Goal: Task Accomplishment & Management: Manage account settings

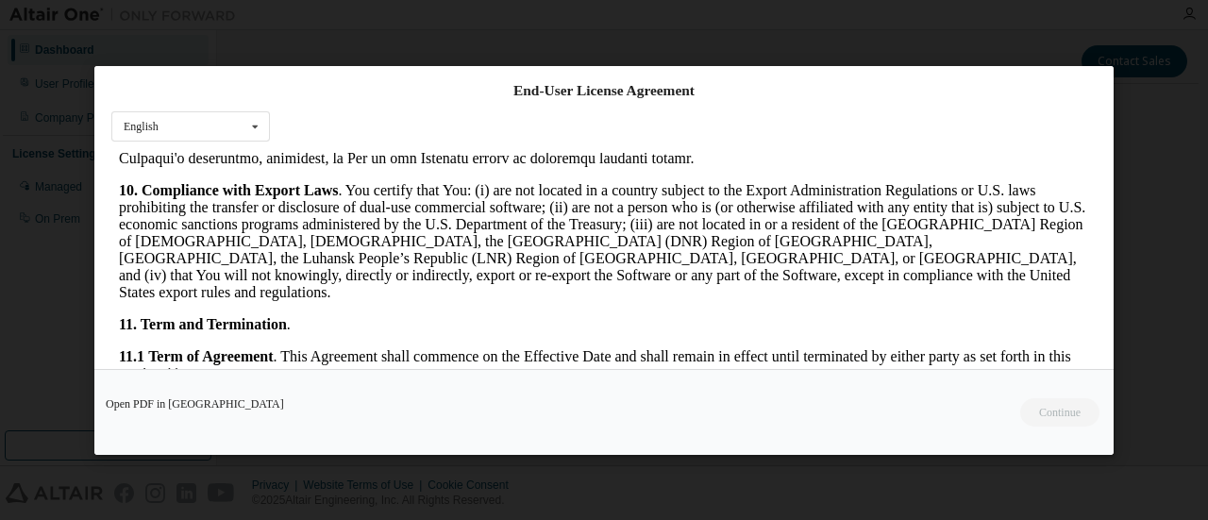
scroll to position [3114, 0]
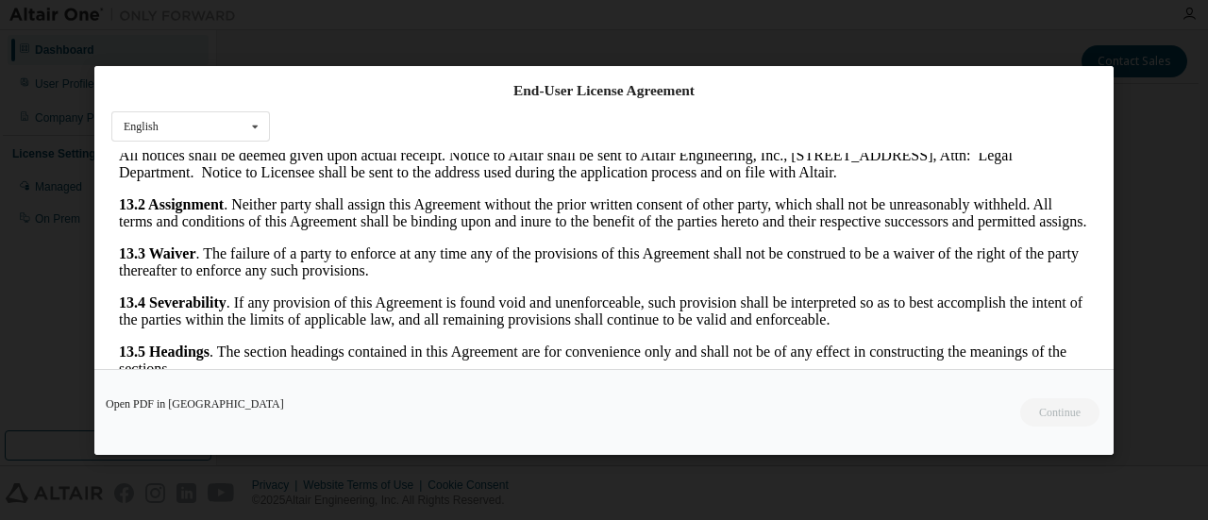
click at [1063, 414] on div "Open PDF in [GEOGRAPHIC_DATA] Continue" at bounding box center [603, 411] width 1019 height 86
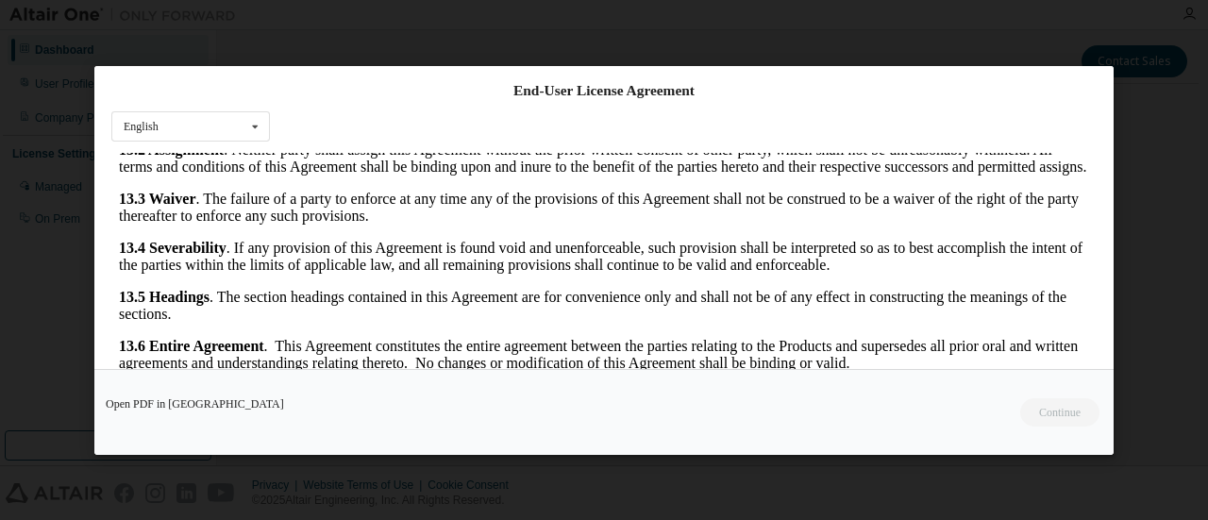
scroll to position [92, 0]
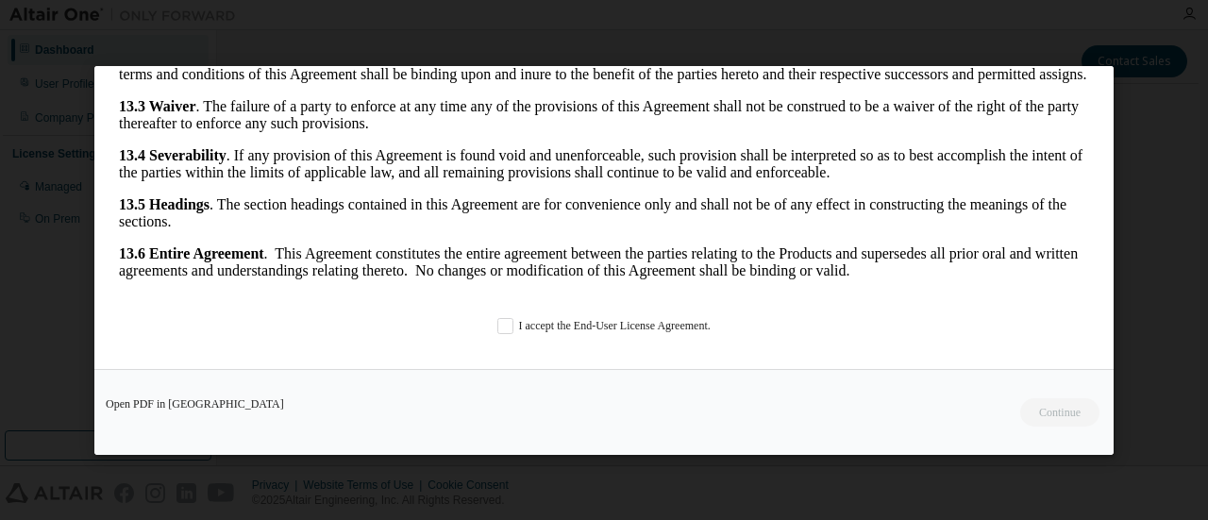
click at [1056, 416] on div "Open PDF in [GEOGRAPHIC_DATA] Continue" at bounding box center [603, 411] width 1019 height 86
click at [746, 418] on div "Open PDF in [GEOGRAPHIC_DATA] Continue" at bounding box center [603, 411] width 1019 height 86
click at [497, 326] on label "I accept the End-User License Agreement." at bounding box center [603, 326] width 213 height 16
click at [1073, 420] on button "Continue" at bounding box center [1058, 411] width 81 height 28
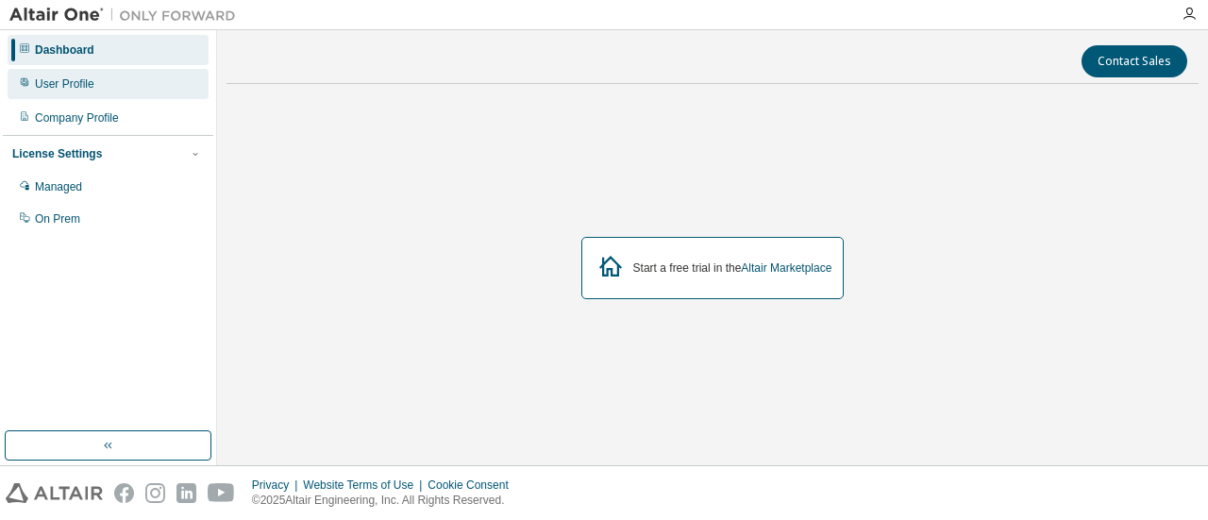
click at [71, 86] on div "User Profile" at bounding box center [64, 83] width 59 height 15
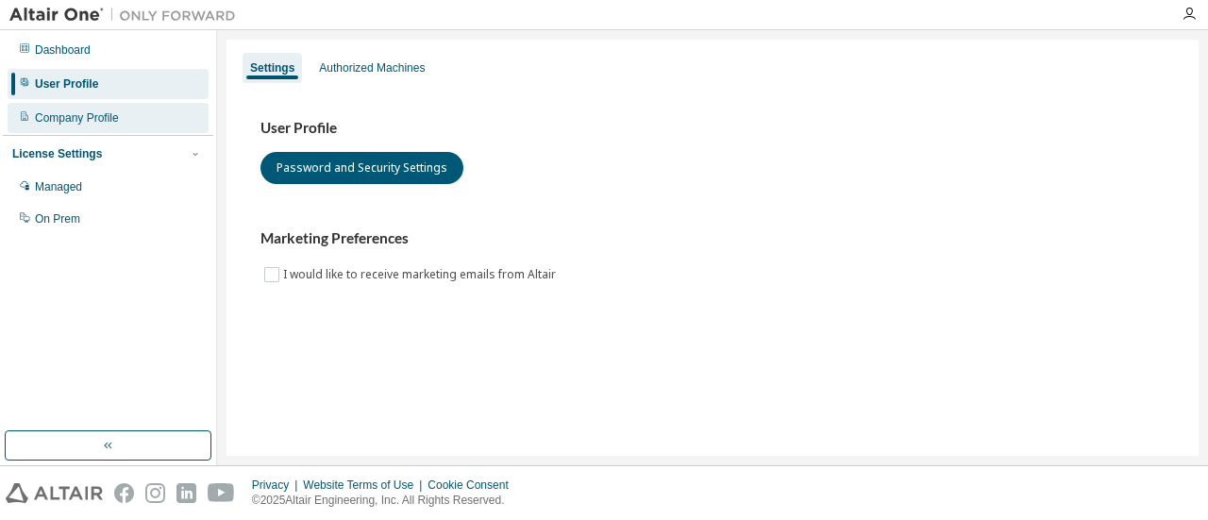
click at [81, 122] on div "Company Profile" at bounding box center [77, 117] width 84 height 15
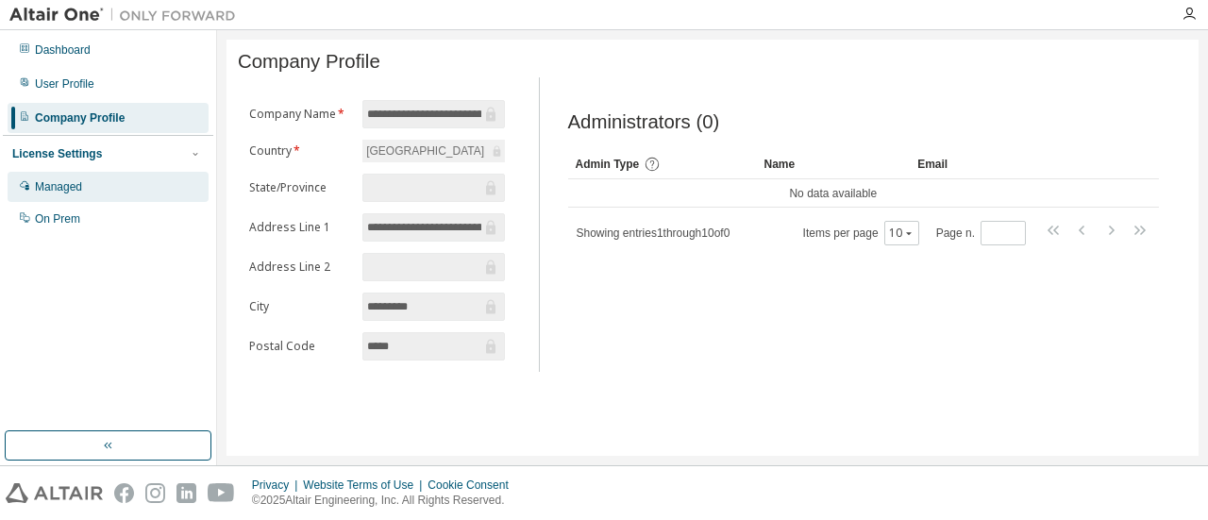
click at [76, 186] on div "Managed" at bounding box center [58, 186] width 47 height 15
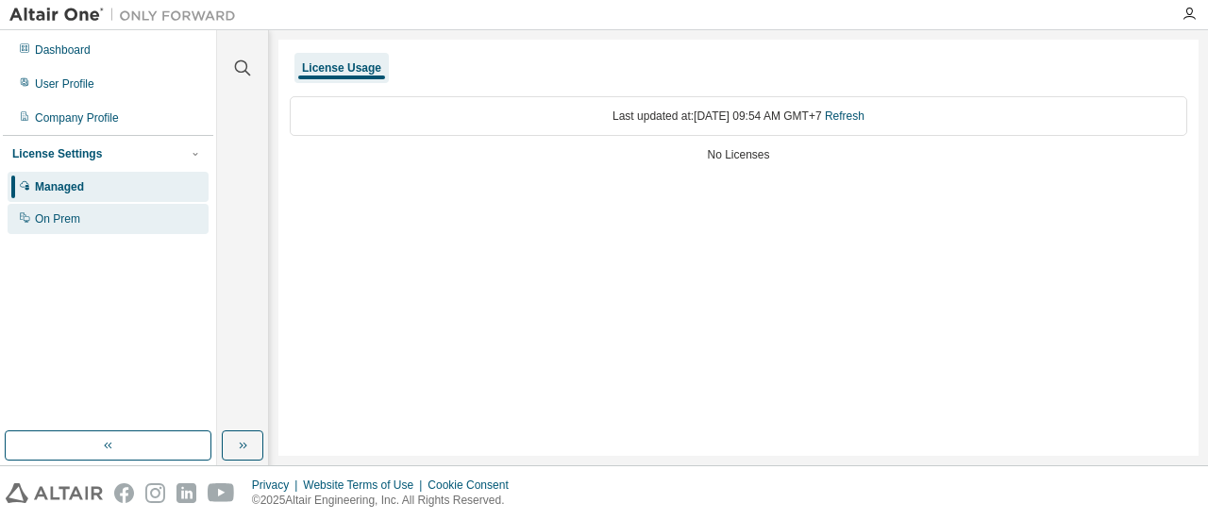
click at [79, 217] on div "On Prem" at bounding box center [108, 219] width 201 height 30
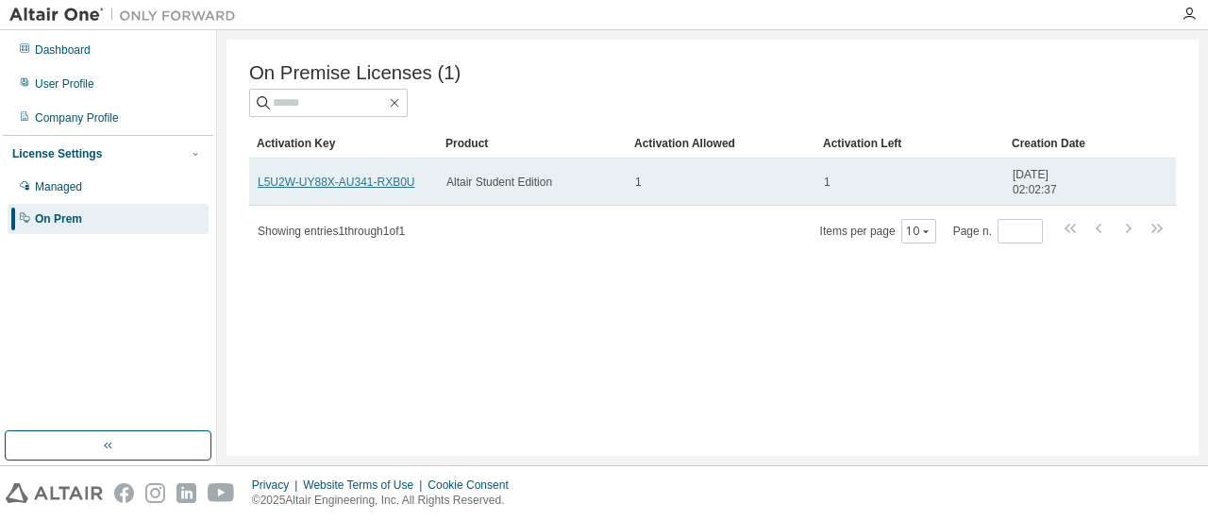
click at [308, 186] on link "L5U2W-UY88X-AU341-RXB0U" at bounding box center [337, 182] width 158 height 13
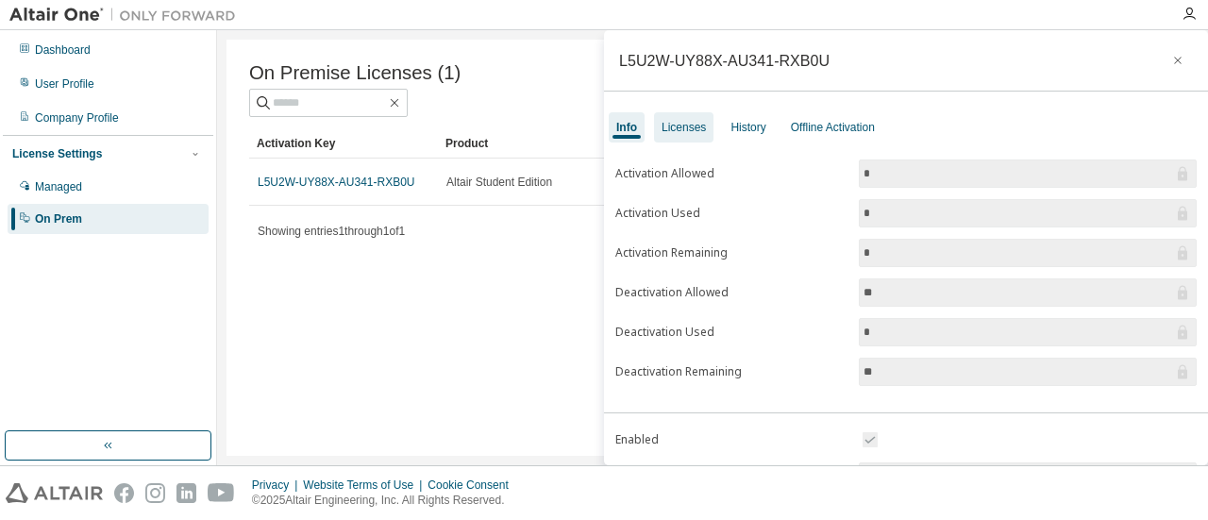
click at [681, 126] on div "Licenses" at bounding box center [684, 127] width 44 height 15
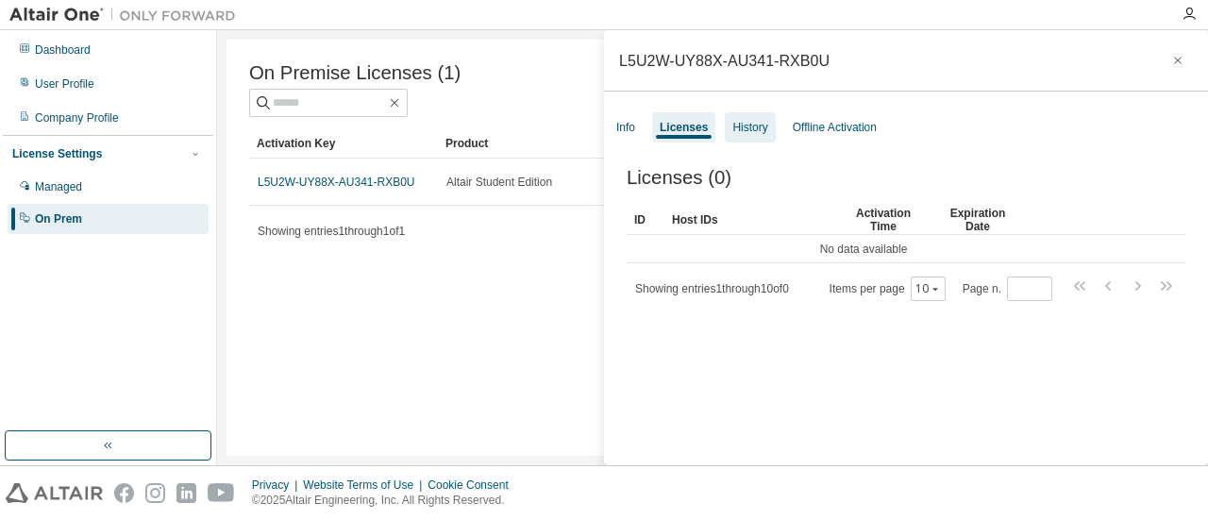
click at [753, 124] on div "History" at bounding box center [749, 127] width 35 height 15
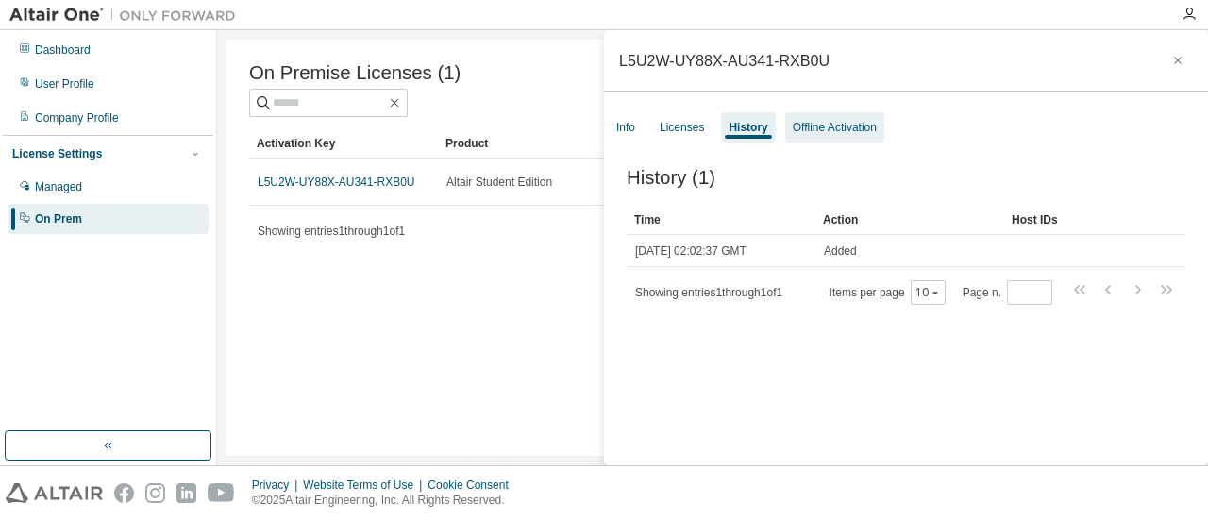
click at [848, 133] on div "Offline Activation" at bounding box center [835, 127] width 84 height 15
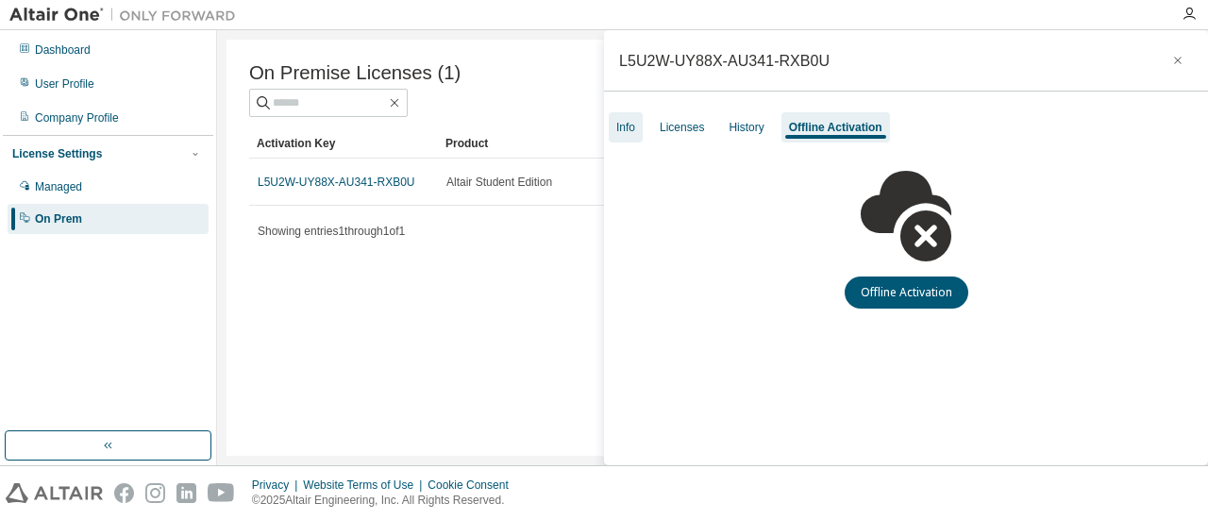
click at [623, 132] on div "Info" at bounding box center [625, 127] width 19 height 15
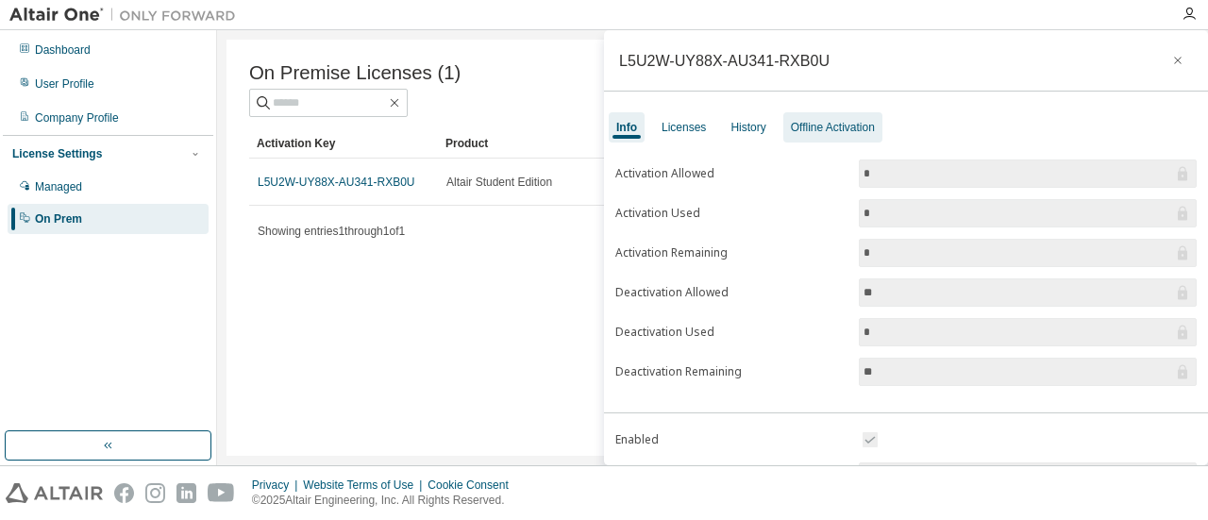
click at [825, 126] on div "Offline Activation" at bounding box center [833, 127] width 84 height 15
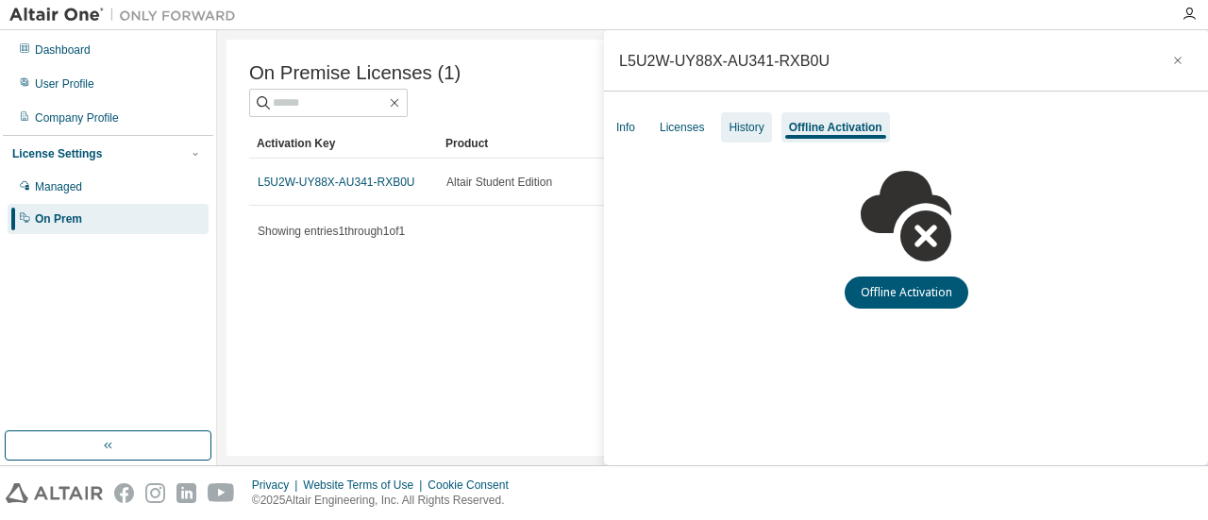
click at [761, 130] on div "History" at bounding box center [746, 127] width 35 height 15
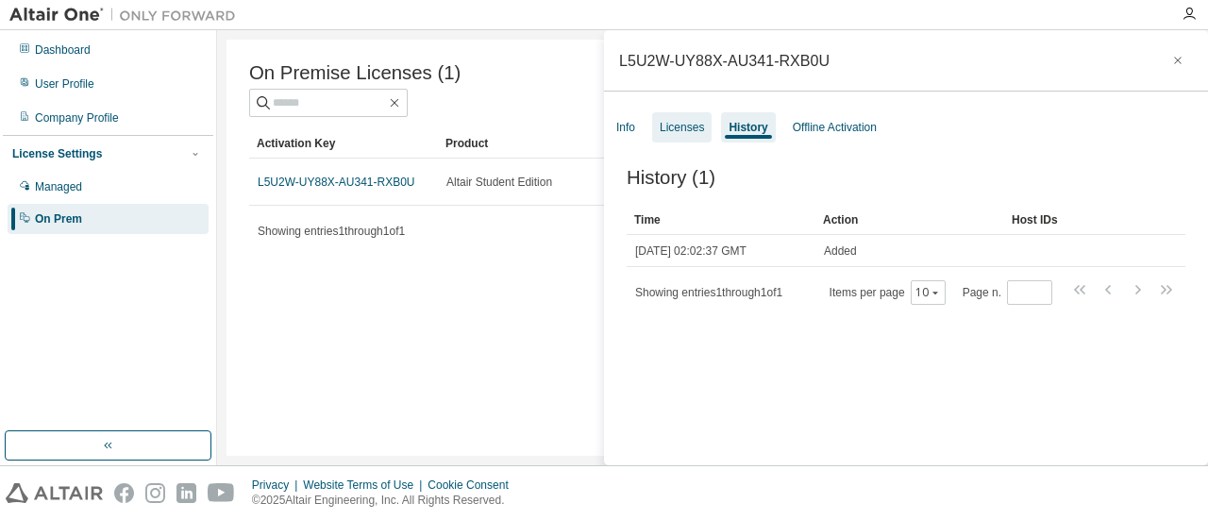
click at [700, 131] on div "Licenses" at bounding box center [682, 127] width 44 height 15
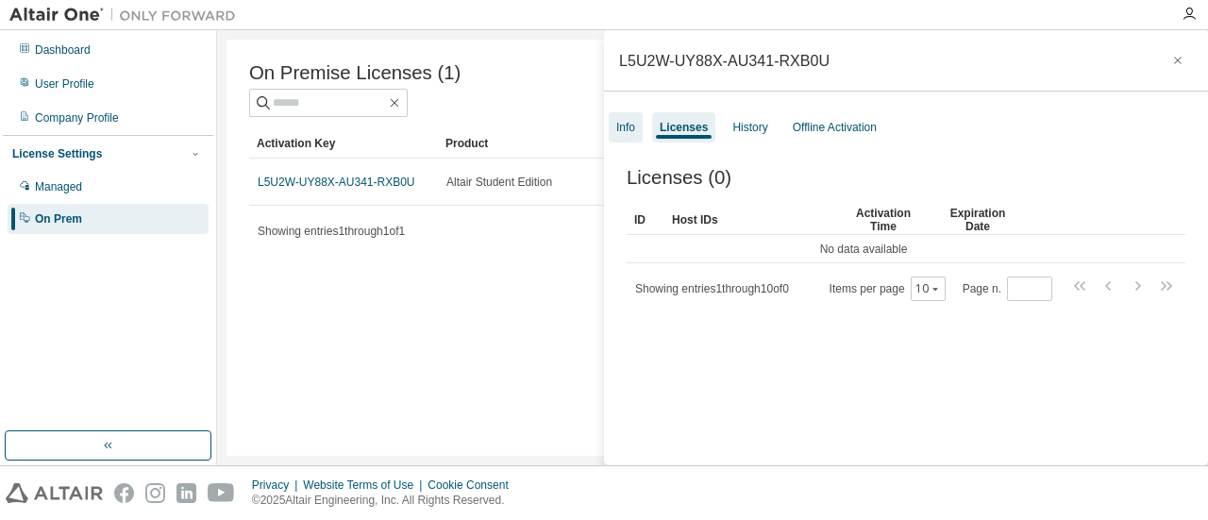
click at [616, 124] on div "Info" at bounding box center [625, 127] width 19 height 15
